Goal: Book appointment/travel/reservation

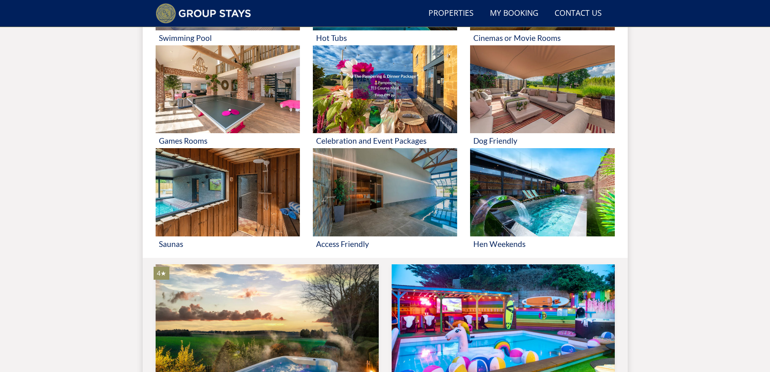
scroll to position [426, 0]
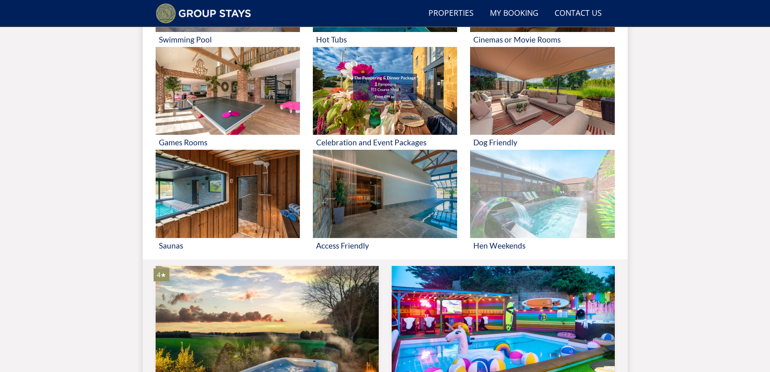
click at [573, 201] on img at bounding box center [542, 194] width 144 height 88
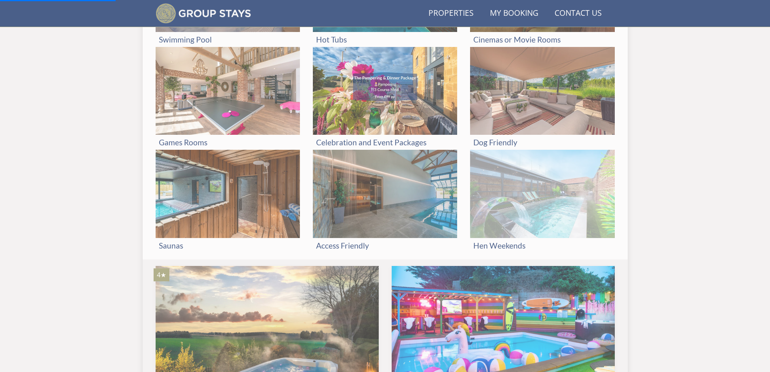
click at [513, 206] on img at bounding box center [542, 194] width 144 height 88
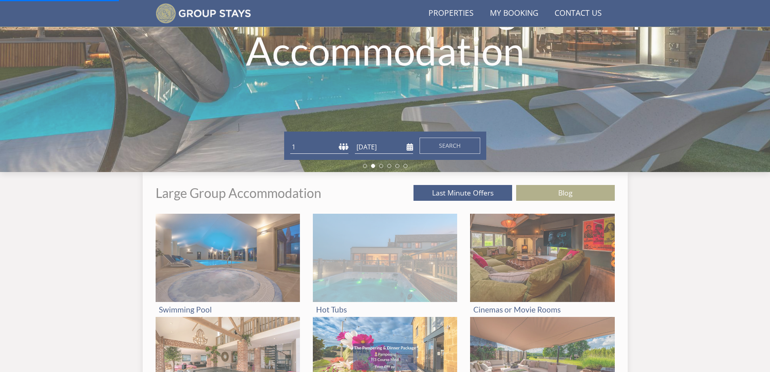
scroll to position [264, 0]
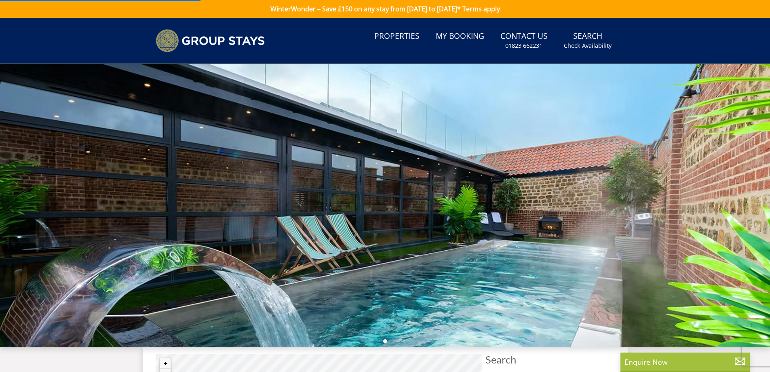
click at [562, 223] on div at bounding box center [385, 205] width 770 height 283
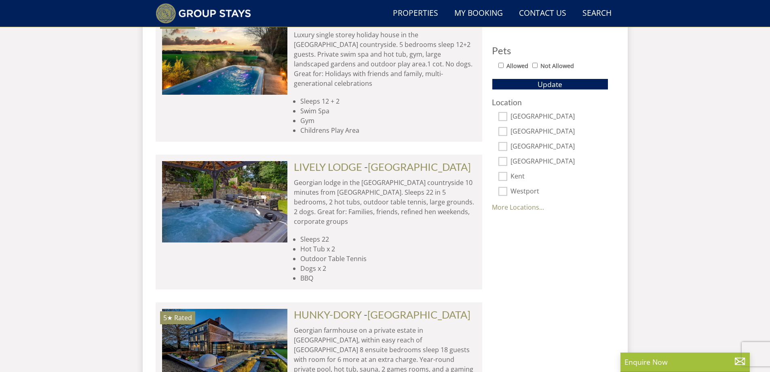
scroll to position [668, 0]
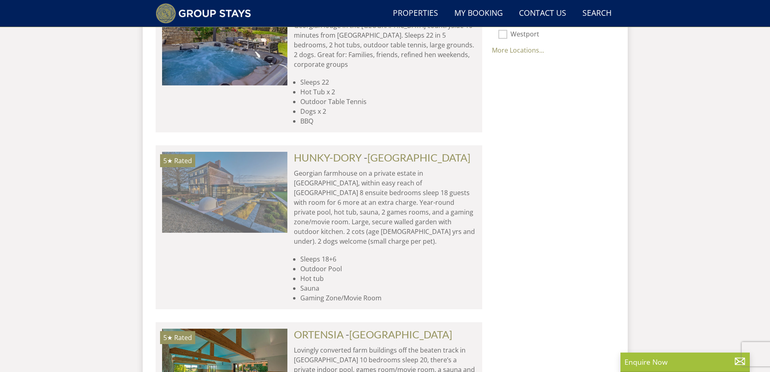
click at [261, 165] on img at bounding box center [224, 192] width 125 height 81
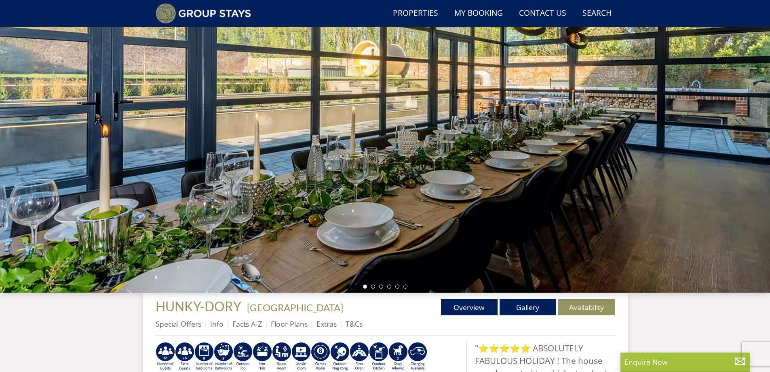
scroll to position [32, 0]
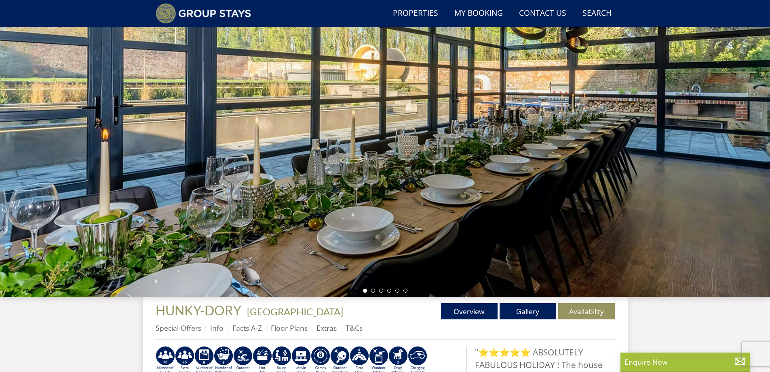
click at [475, 209] on div at bounding box center [385, 154] width 770 height 283
drag, startPoint x: 721, startPoint y: 162, endPoint x: 584, endPoint y: 219, distance: 148.5
click at [717, 162] on div at bounding box center [385, 154] width 770 height 283
click at [374, 289] on li at bounding box center [373, 290] width 4 height 4
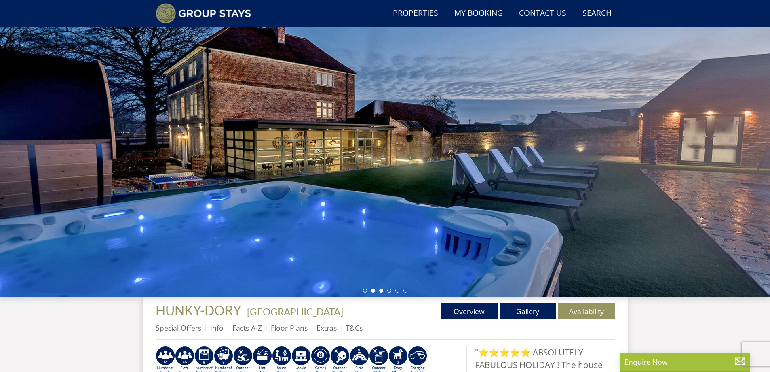
click at [382, 289] on li at bounding box center [381, 290] width 4 height 4
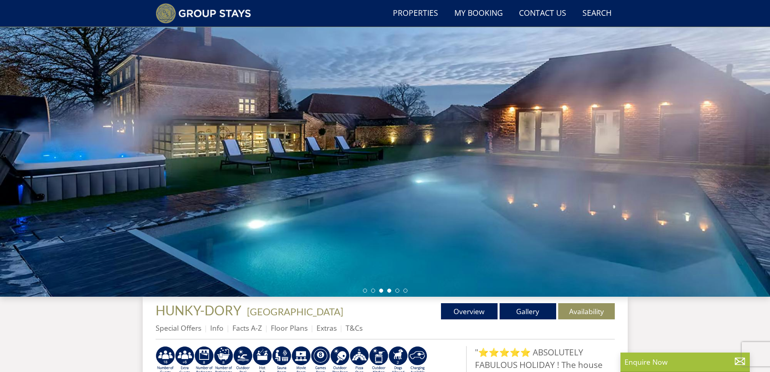
click at [391, 289] on li at bounding box center [389, 290] width 4 height 4
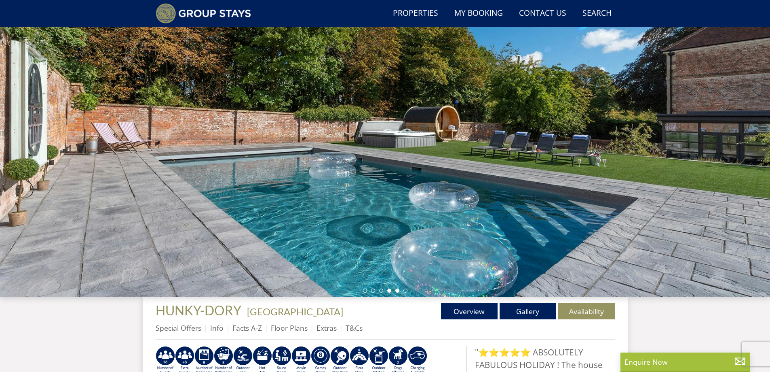
click at [398, 289] on li at bounding box center [397, 290] width 4 height 4
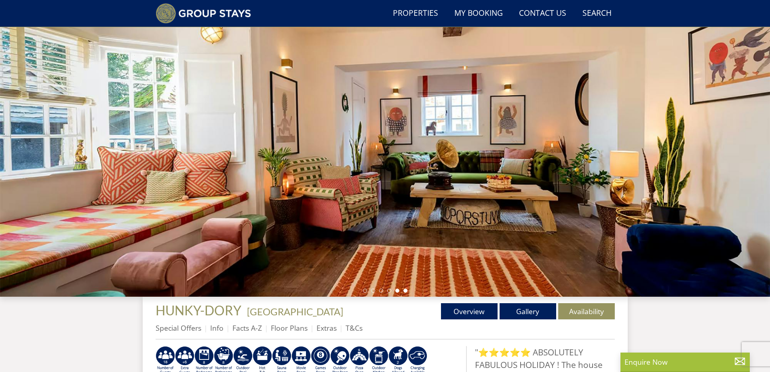
click at [405, 290] on li at bounding box center [406, 290] width 4 height 4
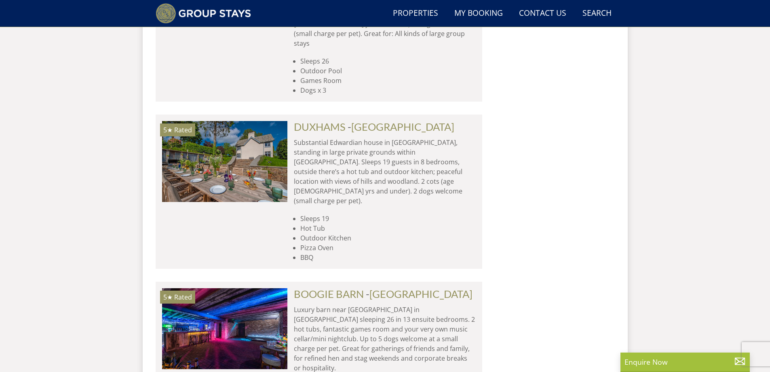
scroll to position [1234, 0]
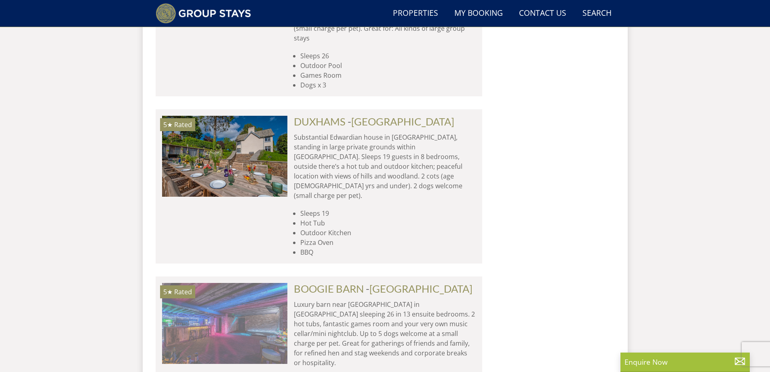
click at [251, 283] on img at bounding box center [224, 323] width 125 height 81
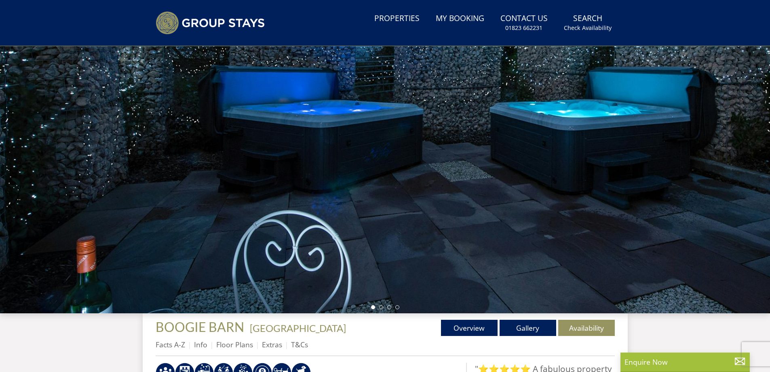
scroll to position [114, 0]
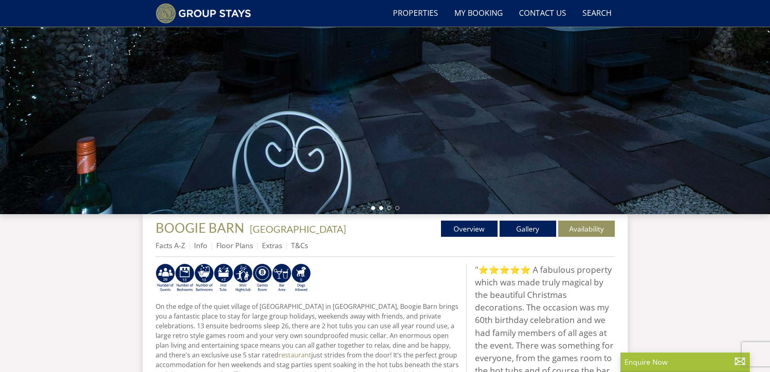
click at [380, 207] on li at bounding box center [381, 208] width 4 height 4
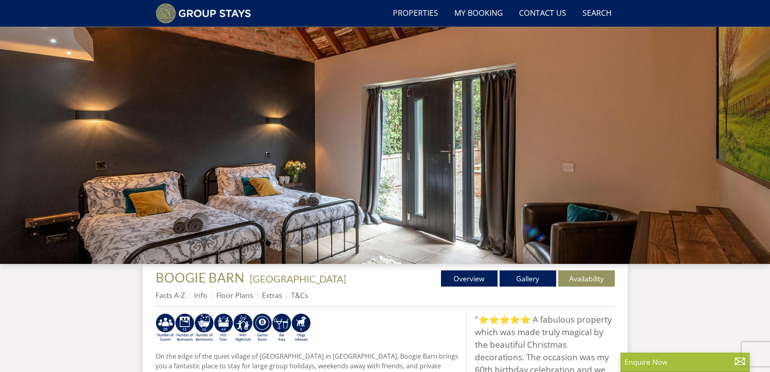
scroll to position [72, 0]
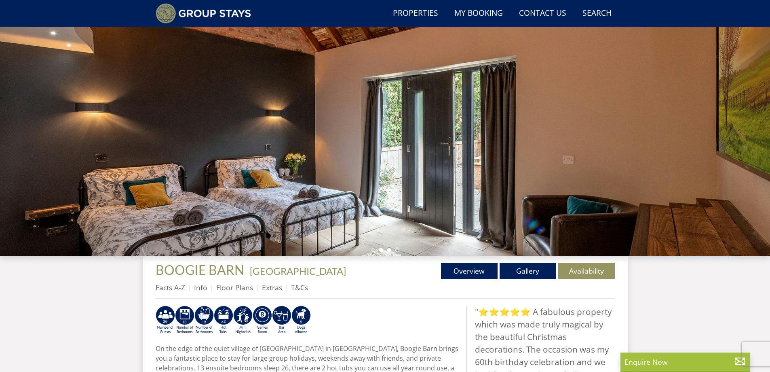
click at [390, 251] on li at bounding box center [389, 250] width 4 height 4
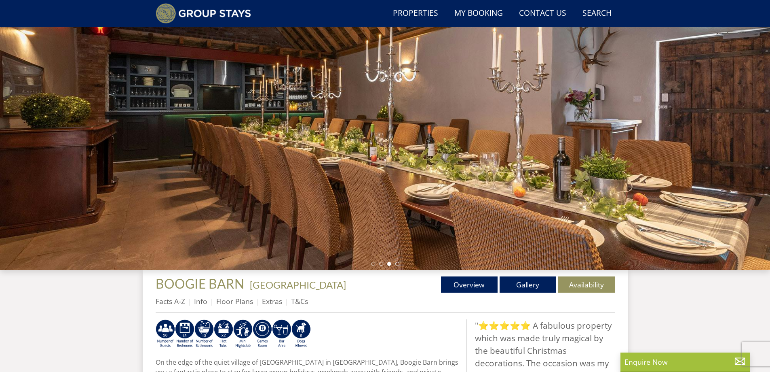
scroll to position [62, 0]
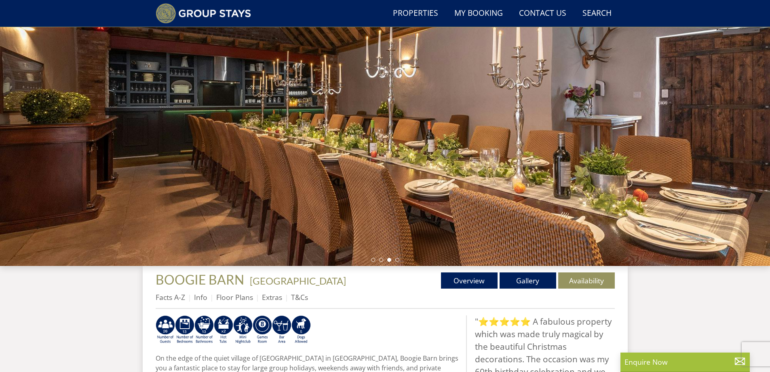
click at [398, 257] on div at bounding box center [385, 124] width 770 height 283
click at [398, 258] on li at bounding box center [397, 260] width 4 height 4
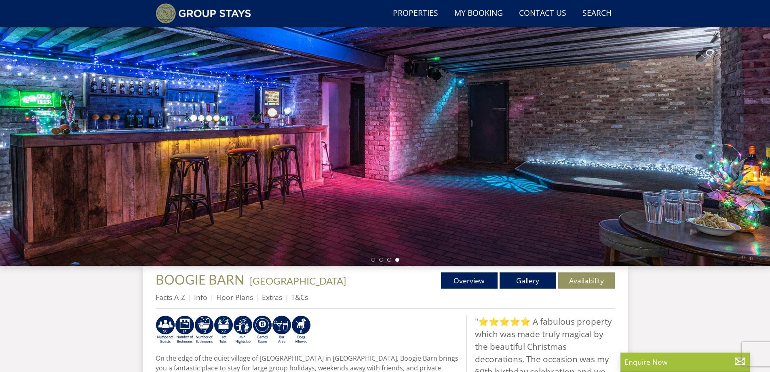
scroll to position [22, 0]
